Goal: Navigation & Orientation: Find specific page/section

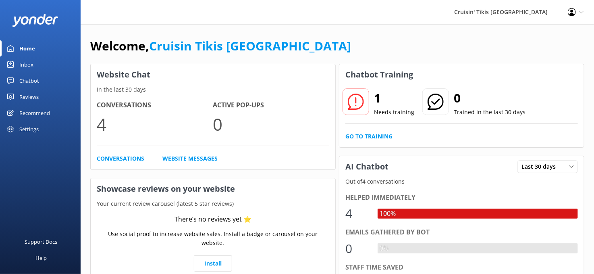
click at [370, 140] on link "Go to Training" at bounding box center [368, 136] width 47 height 9
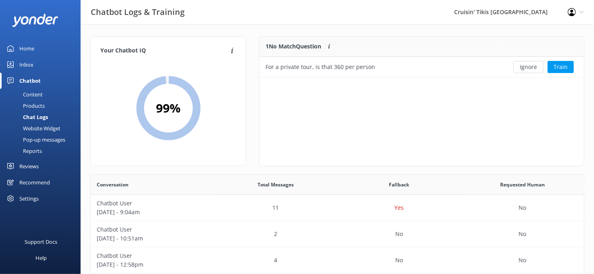
scroll to position [276, 487]
click at [523, 69] on button "Ignore" at bounding box center [528, 67] width 30 height 12
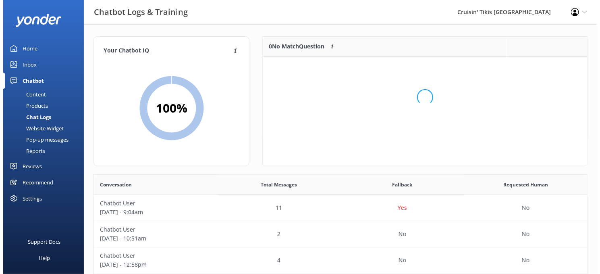
scroll to position [94, 318]
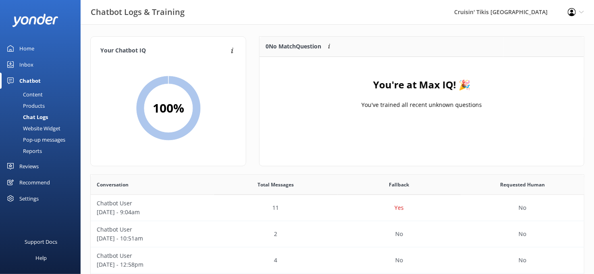
click at [27, 49] on div "Home" at bounding box center [26, 48] width 15 height 16
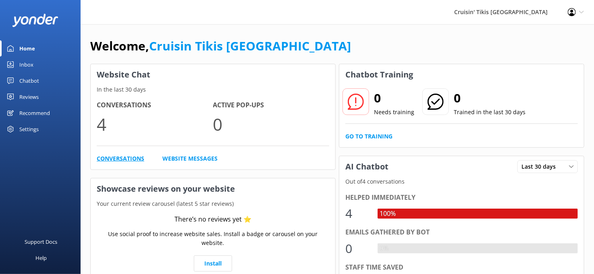
click at [114, 156] on link "Conversations" at bounding box center [121, 158] width 48 height 9
